Goal: Task Accomplishment & Management: Use online tool/utility

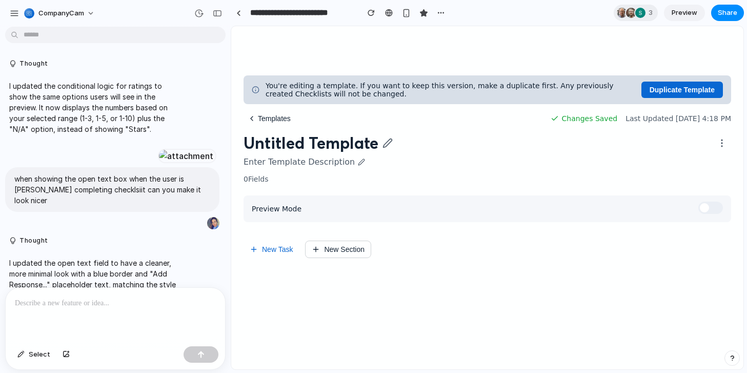
scroll to position [4644, 0]
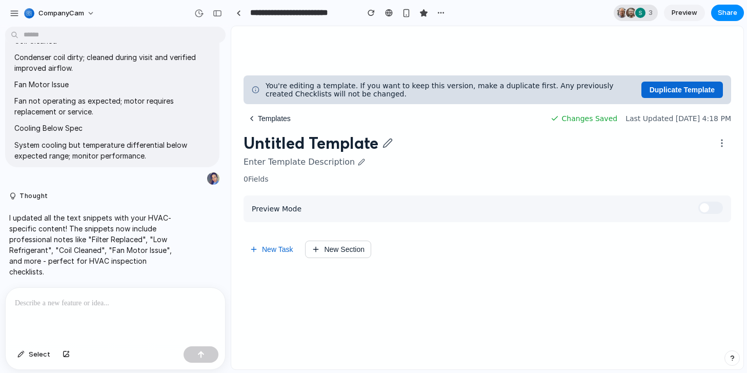
click at [629, 13] on div at bounding box center [631, 13] width 10 height 10
click at [497, 50] on div "Seen by [PERSON_NAME] [PERSON_NAME] [PERSON_NAME]" at bounding box center [373, 186] width 747 height 373
click at [280, 248] on button "New Task" at bounding box center [271, 248] width 55 height 17
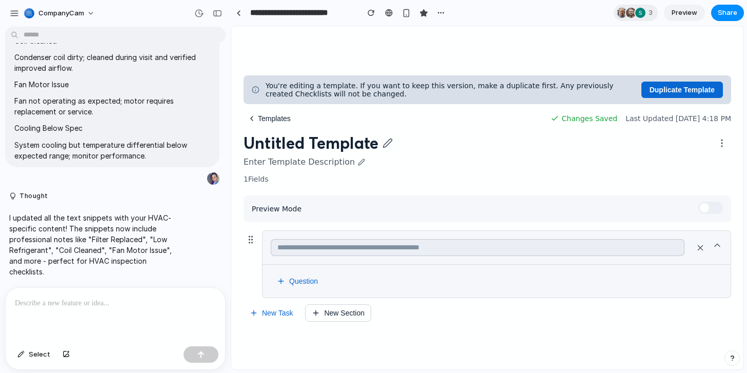
click at [323, 249] on input "text" at bounding box center [478, 247] width 414 height 17
type input "**********"
click at [310, 287] on button "Question" at bounding box center [297, 281] width 53 height 16
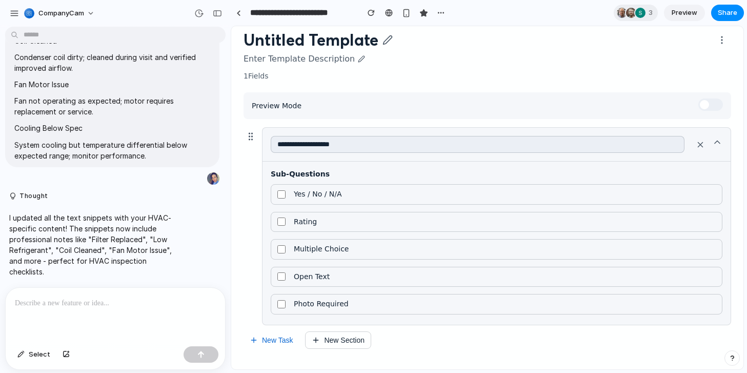
scroll to position [106, 0]
click at [337, 198] on label "Yes / No / N/A" at bounding box center [497, 194] width 452 height 21
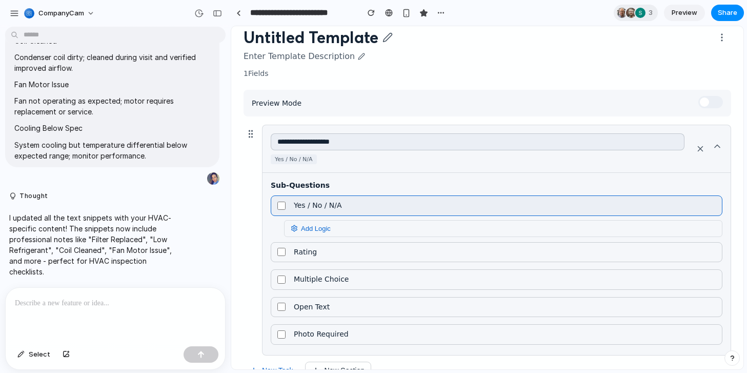
click at [310, 232] on span "Add Logic" at bounding box center [311, 229] width 40 height 8
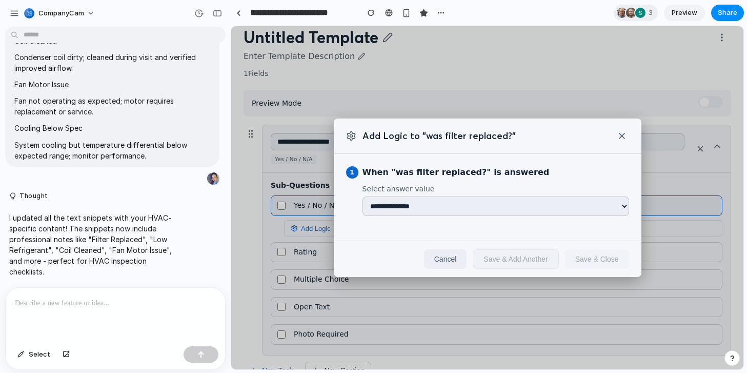
click at [392, 203] on select "**********" at bounding box center [496, 205] width 267 height 19
select select "***"
click at [363, 196] on select "**********" at bounding box center [496, 205] width 267 height 19
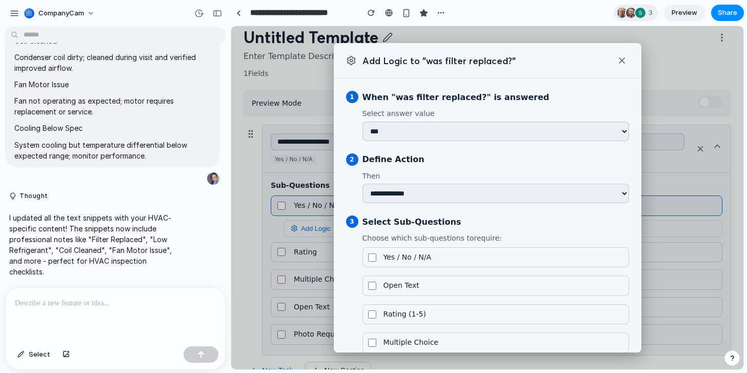
click at [412, 197] on select "**********" at bounding box center [496, 193] width 267 height 19
click at [363, 184] on select "**********" at bounding box center [496, 193] width 267 height 19
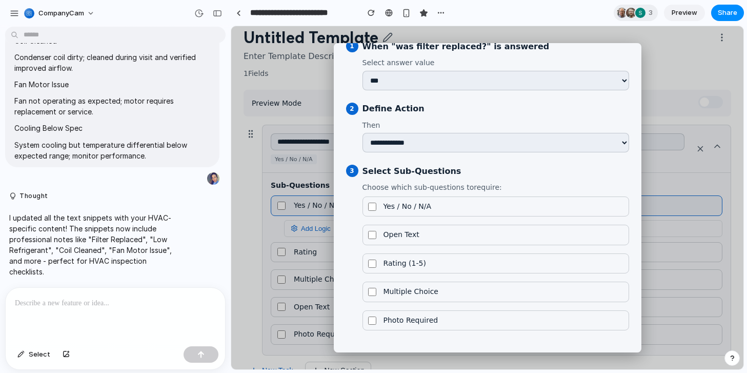
scroll to position [58, 0]
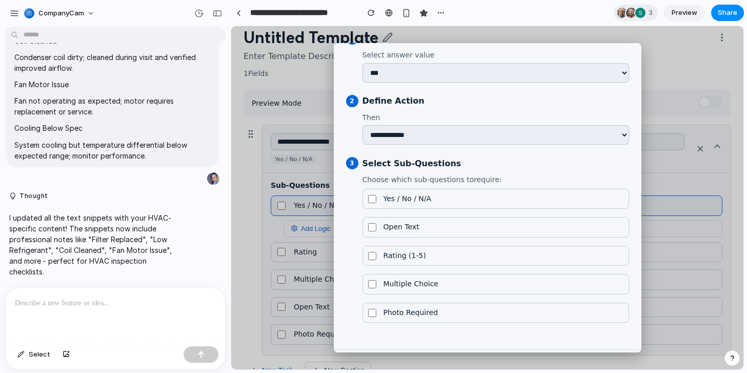
click at [414, 230] on span "Open Text" at bounding box center [402, 227] width 36 height 9
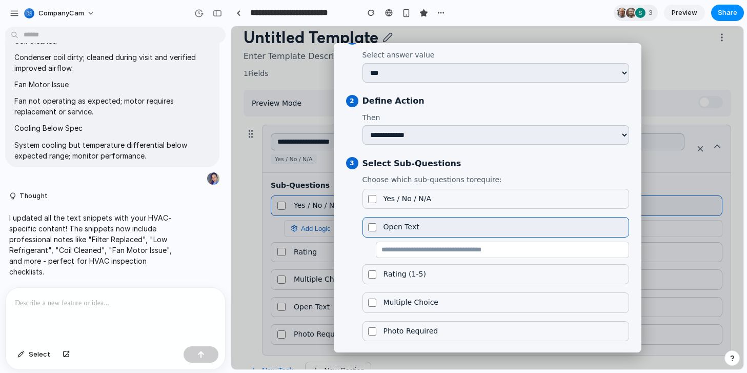
scroll to position [114, 0]
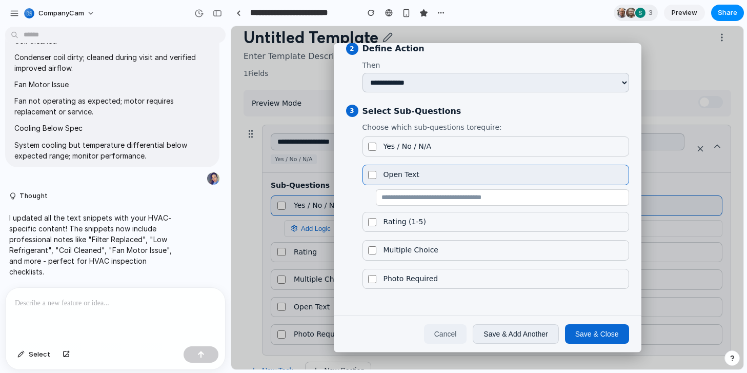
click at [414, 289] on div "Photo Required" at bounding box center [496, 280] width 267 height 23
click at [414, 280] on span "Photo Required" at bounding box center [411, 278] width 55 height 9
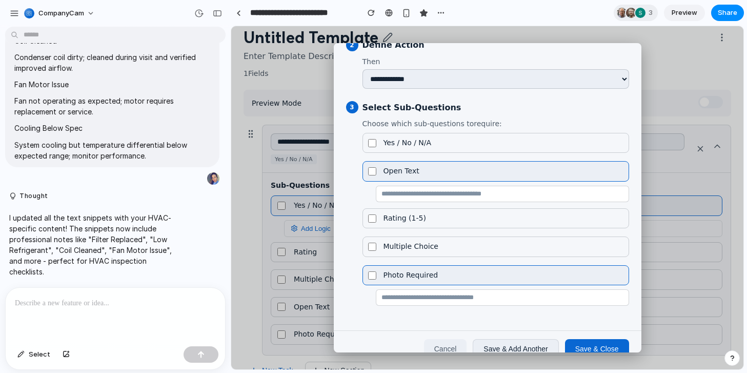
click at [586, 346] on button "Save & Close" at bounding box center [597, 348] width 64 height 19
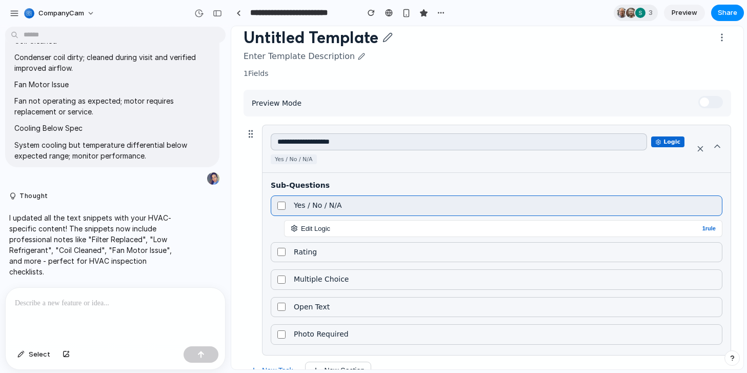
click at [710, 102] on span at bounding box center [710, 102] width 25 height 12
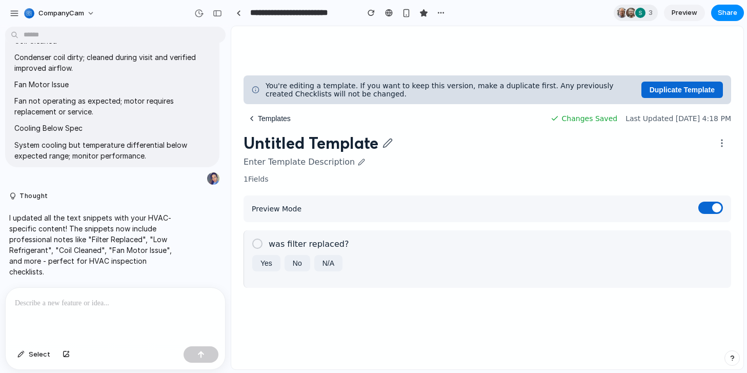
scroll to position [0, 0]
click at [273, 260] on button "Yes" at bounding box center [266, 263] width 28 height 16
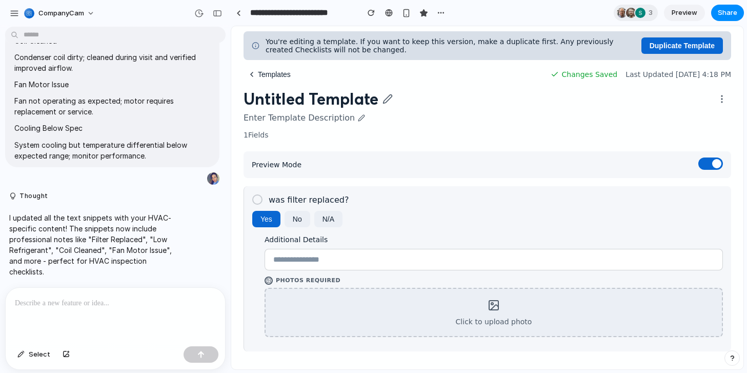
scroll to position [48, 0]
click at [297, 221] on button "No" at bounding box center [298, 218] width 26 height 16
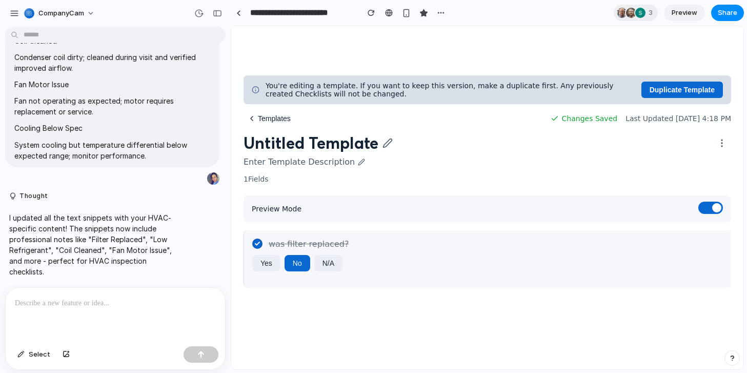
scroll to position [0, 0]
click at [260, 269] on button "Yes" at bounding box center [266, 263] width 28 height 16
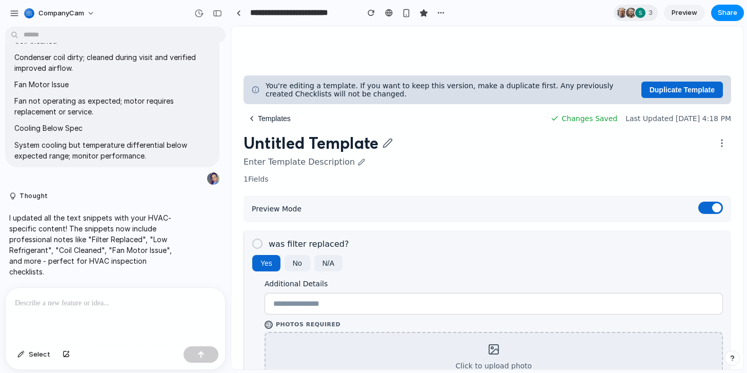
click at [706, 205] on span at bounding box center [710, 208] width 25 height 12
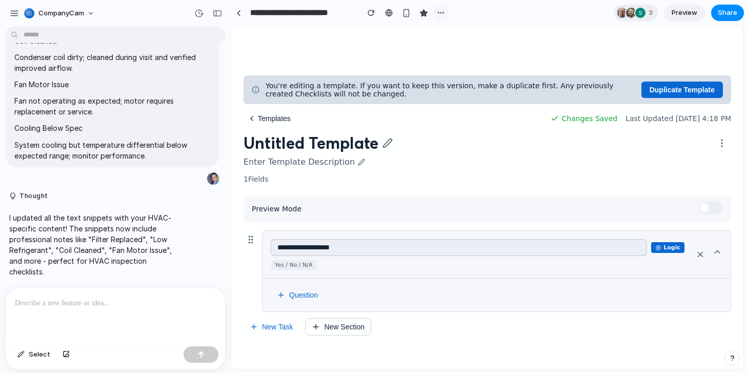
click at [436, 12] on button "button" at bounding box center [440, 12] width 15 height 15
click at [407, 12] on div "Duplicate Delete" at bounding box center [373, 186] width 747 height 373
click at [406, 12] on div "button" at bounding box center [406, 13] width 9 height 9
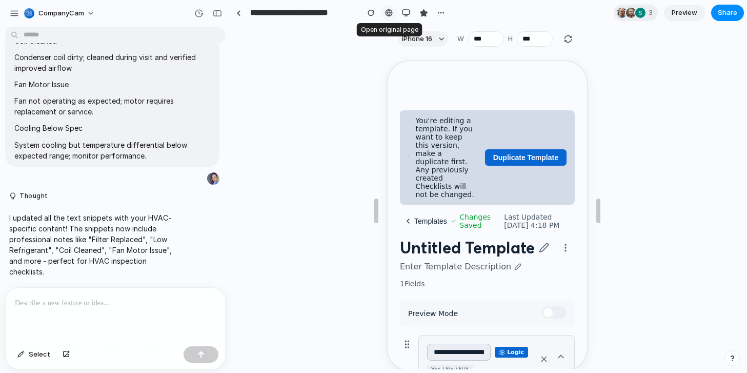
click at [389, 12] on div at bounding box center [389, 13] width 8 height 8
click at [406, 12] on div "button" at bounding box center [406, 13] width 8 height 8
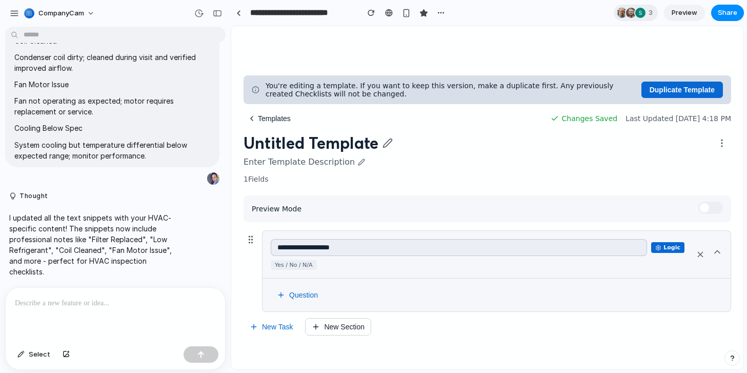
click at [709, 212] on span at bounding box center [710, 208] width 25 height 12
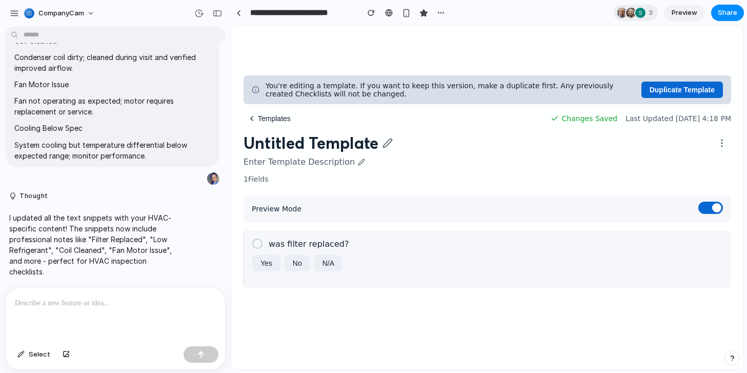
click at [269, 258] on button "Yes" at bounding box center [266, 263] width 28 height 16
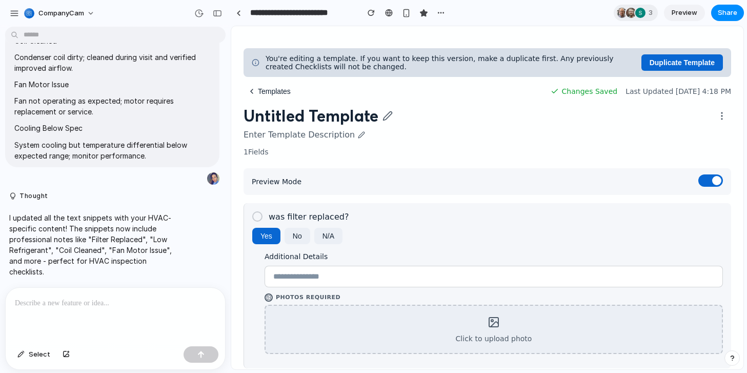
scroll to position [48, 0]
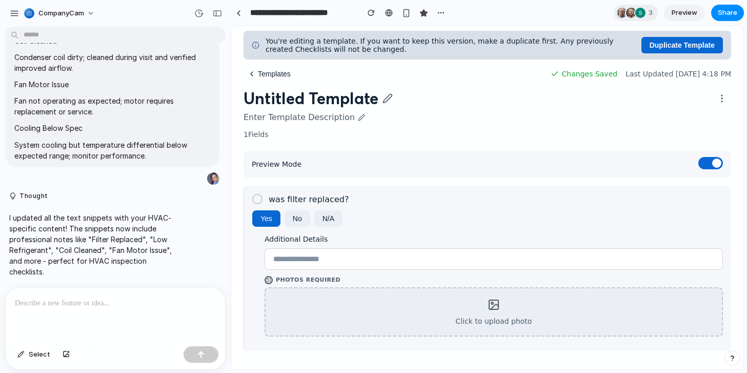
click at [713, 165] on span at bounding box center [710, 163] width 25 height 12
